Goal: Check status

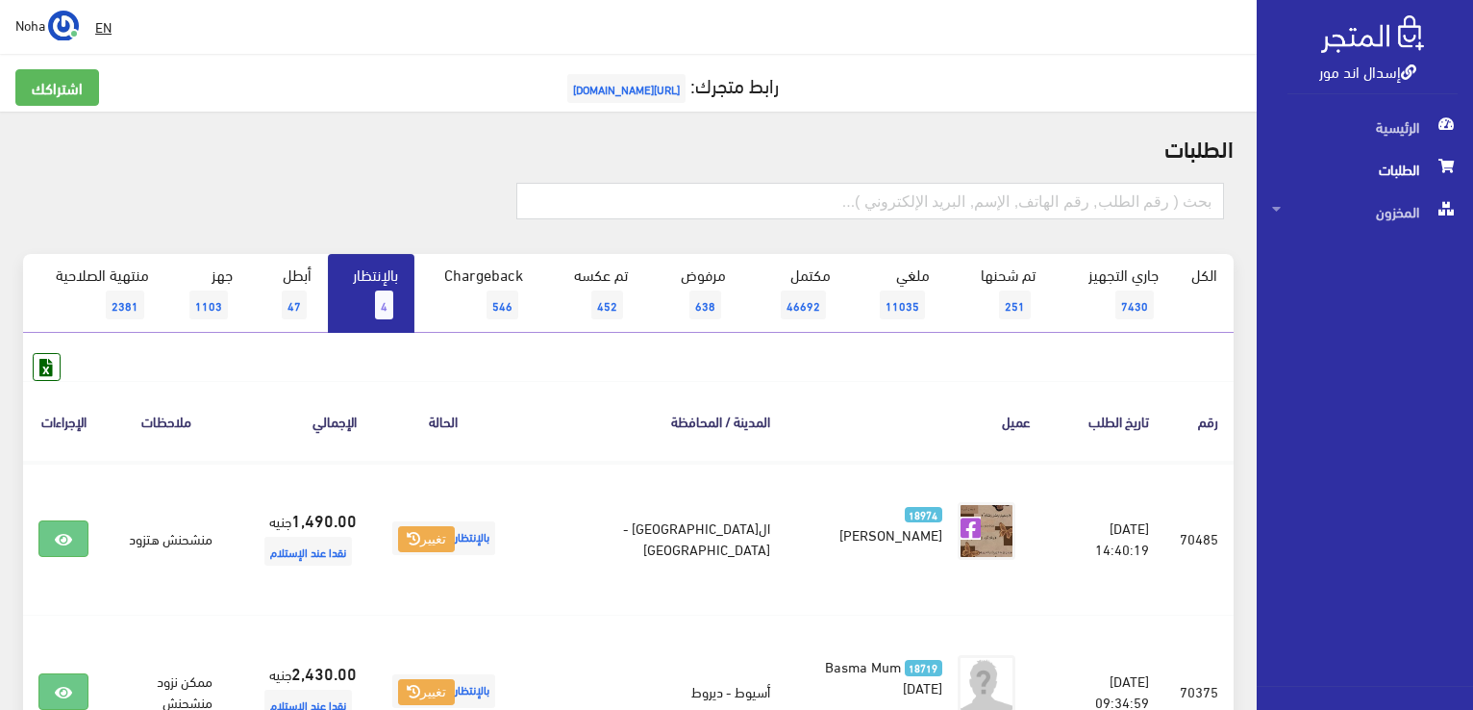
scroll to position [211, 0]
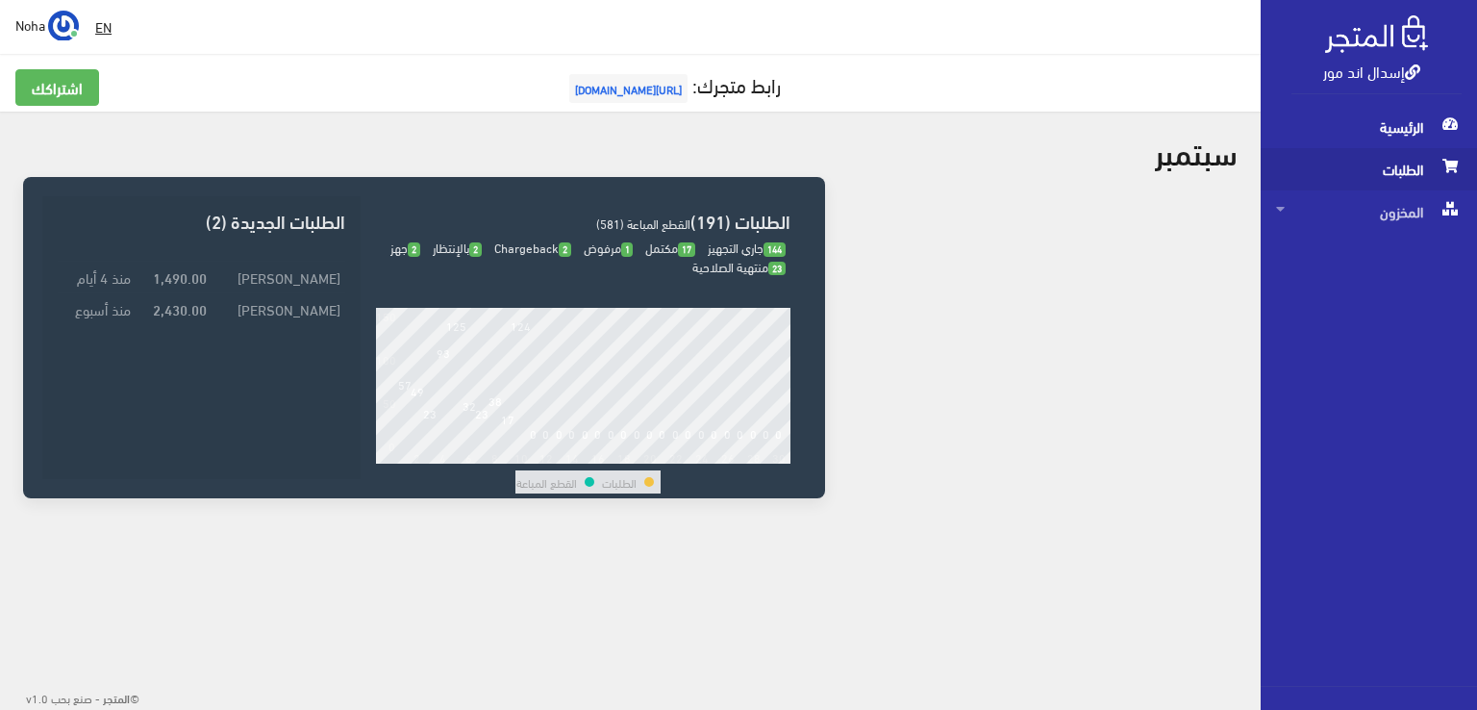
click at [1389, 170] on span "الطلبات" at bounding box center [1369, 169] width 186 height 42
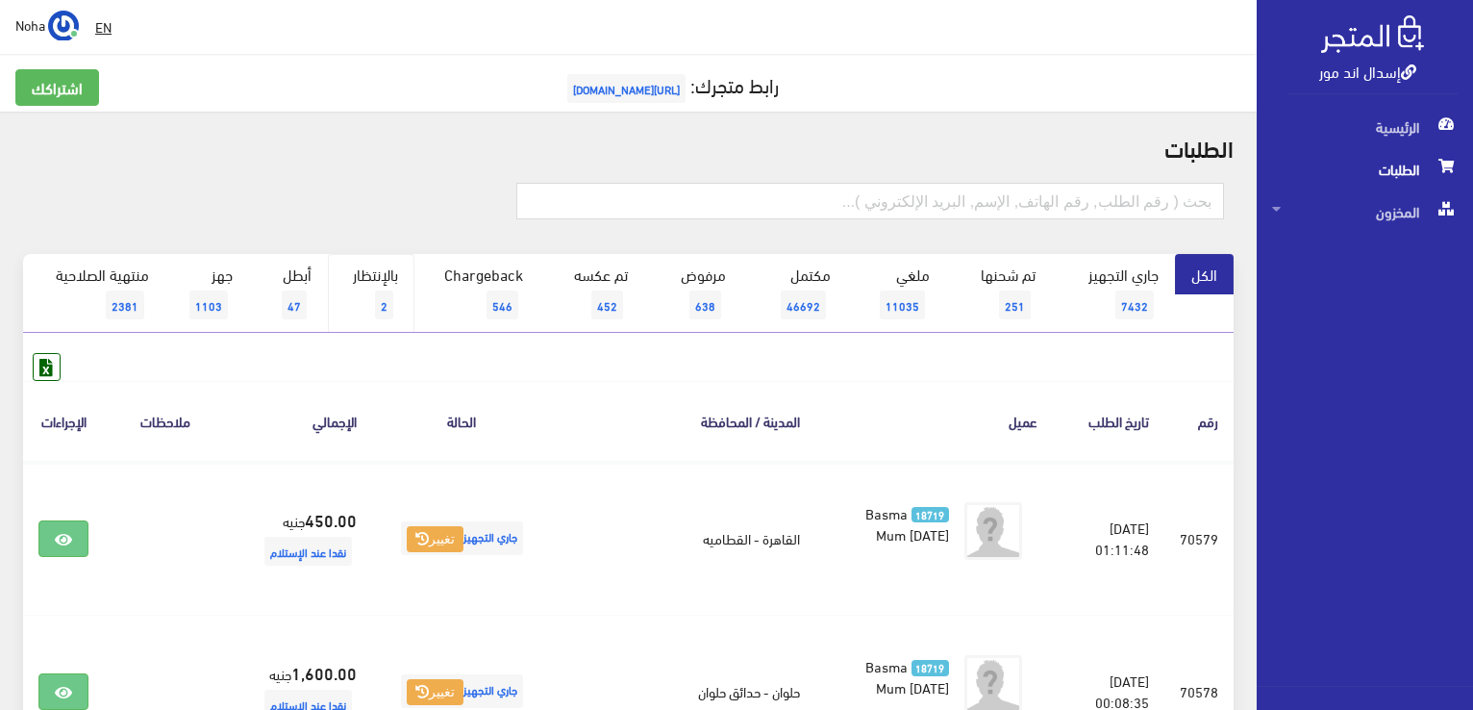
click at [382, 294] on span "2" at bounding box center [384, 304] width 18 height 29
